Goal: Task Accomplishment & Management: Manage account settings

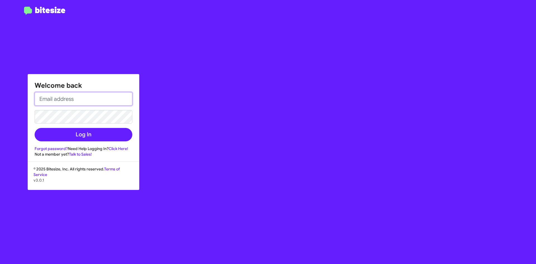
click at [91, 96] on input "email" at bounding box center [84, 98] width 98 height 13
paste input "[EMAIL_ADDRESS][DOMAIN_NAME]"
type input "[EMAIL_ADDRESS][DOMAIN_NAME]"
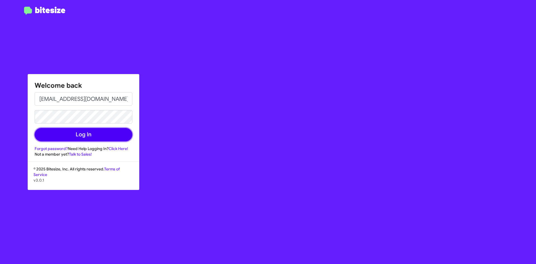
click at [103, 136] on button "Log In" at bounding box center [84, 134] width 98 height 13
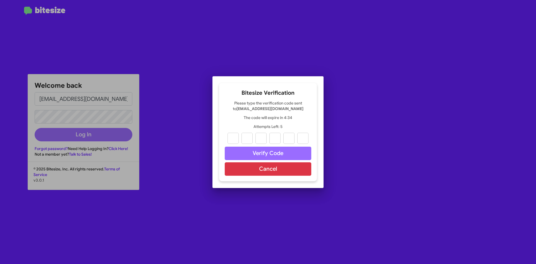
paste input "8"
type input "4"
type input "3"
type input "1"
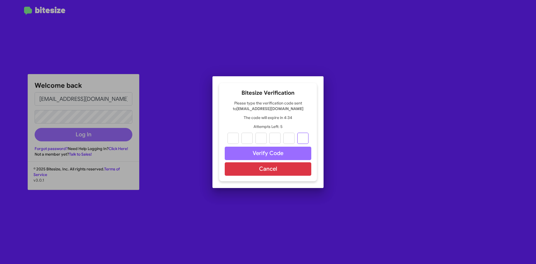
type input "0"
type input "8"
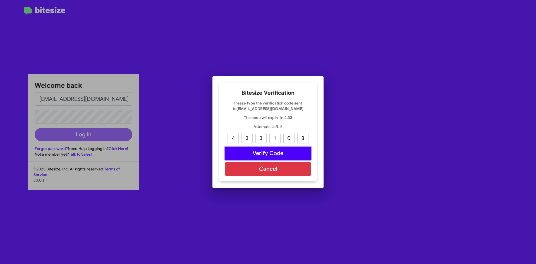
click at [250, 150] on button "Verify Code" at bounding box center [268, 152] width 86 height 13
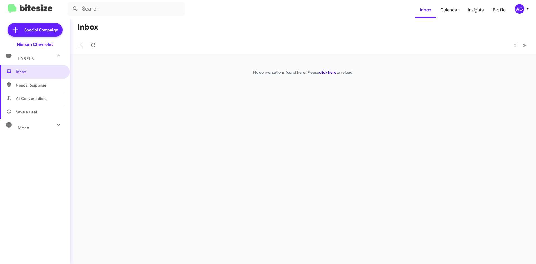
click at [333, 71] on link "click here" at bounding box center [327, 72] width 17 height 5
